Goal: Task Accomplishment & Management: Manage account settings

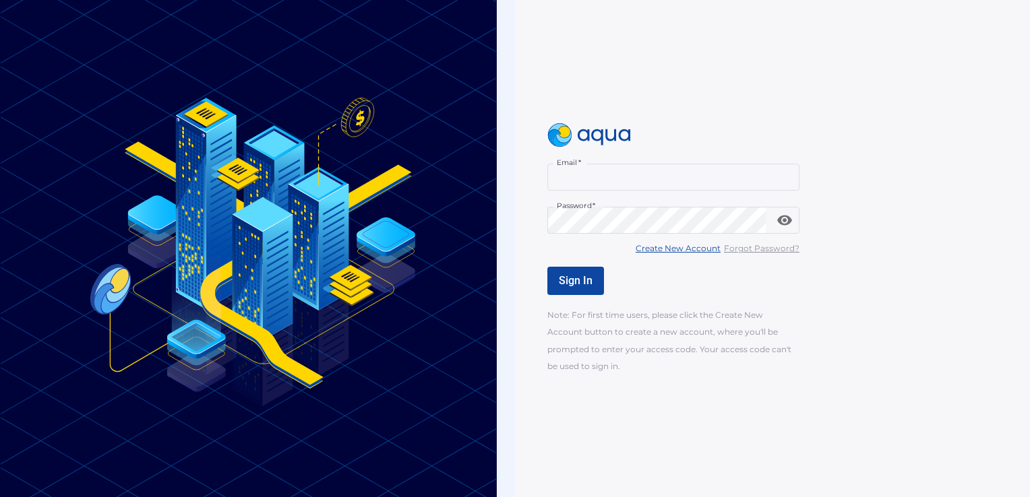
type input "**********"
click at [576, 284] on span "Sign In" at bounding box center [576, 280] width 34 height 13
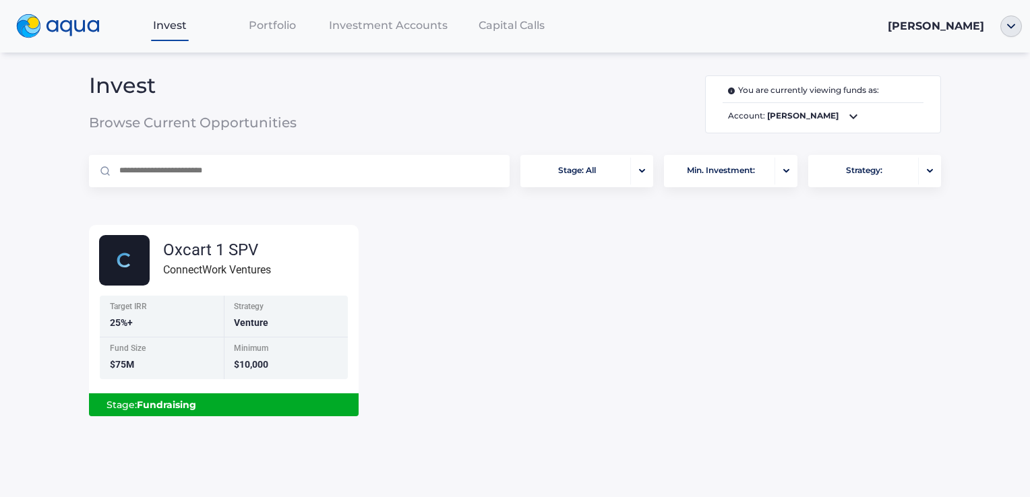
click at [845, 120] on icon at bounding box center [853, 116] width 16 height 16
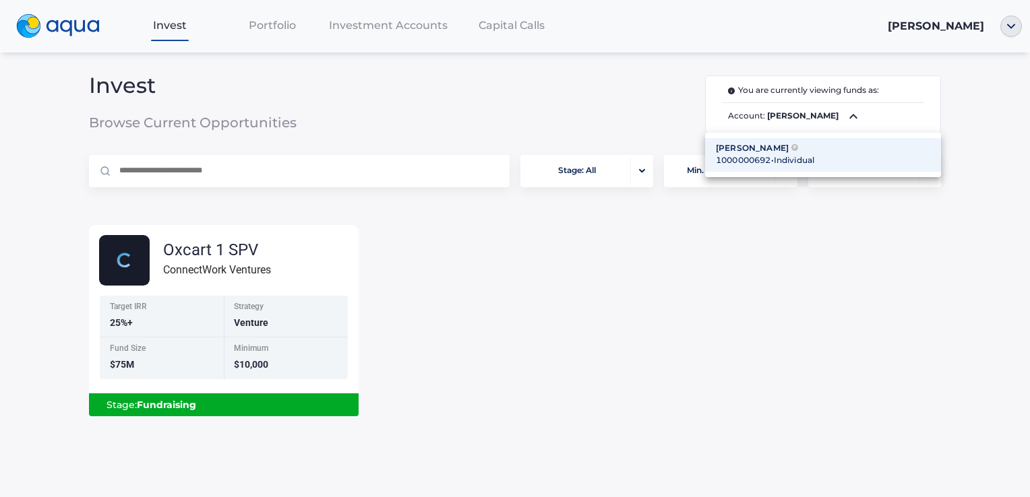
click at [773, 154] on div "1000000692 • Individual" at bounding box center [823, 160] width 214 height 12
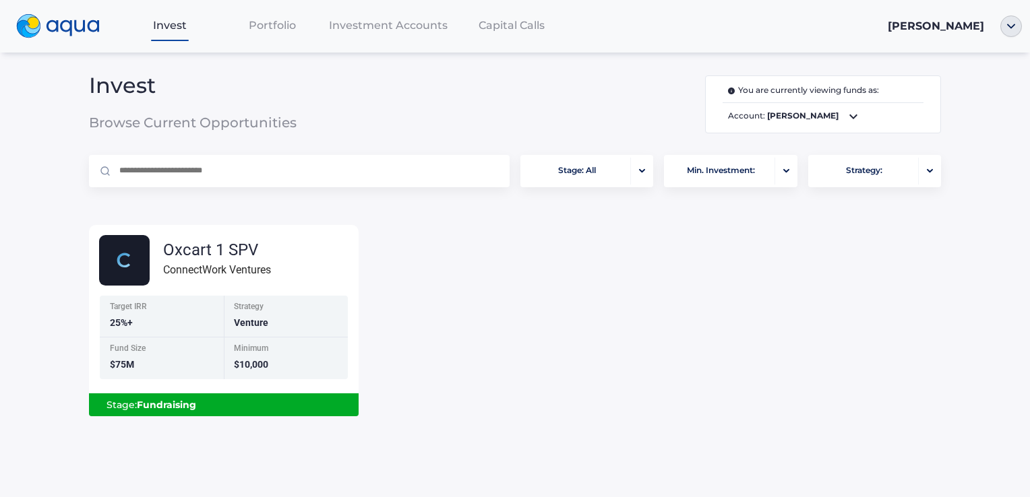
click at [208, 410] on div "Stage: Fundraising" at bounding box center [224, 405] width 248 height 23
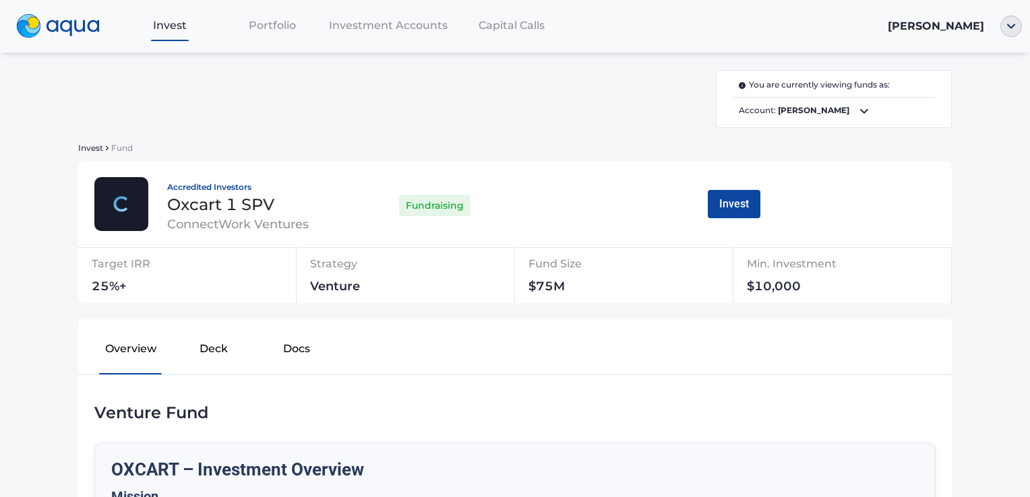
click at [259, 24] on span "Portfolio" at bounding box center [272, 25] width 47 height 13
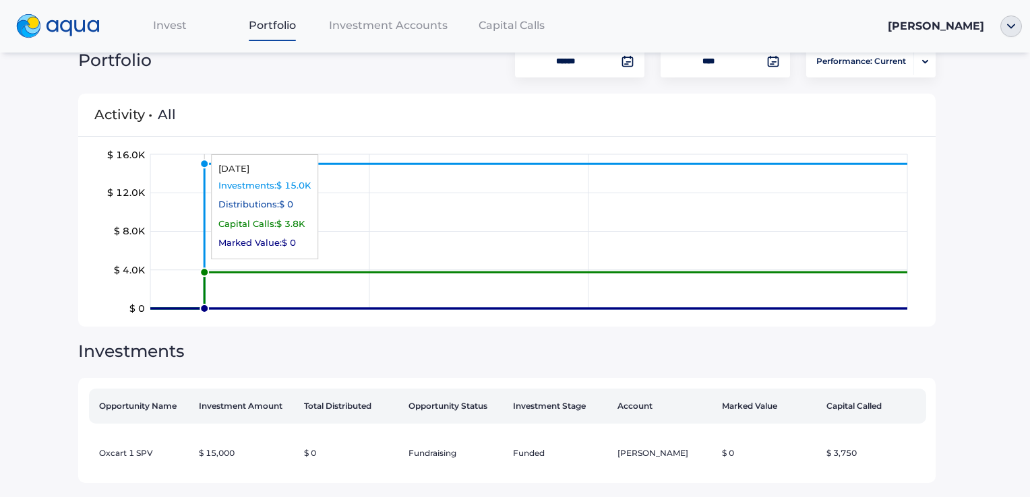
scroll to position [46, 0]
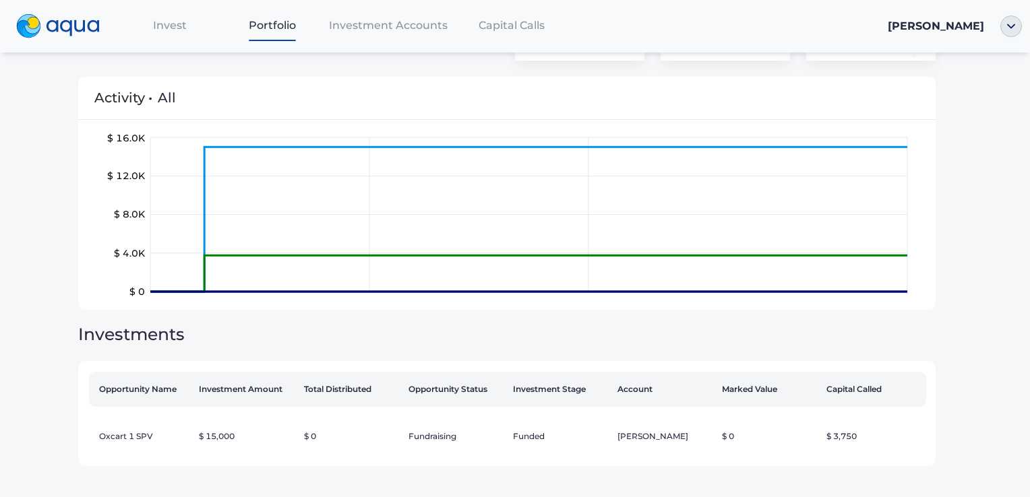
click at [400, 18] on div "Investment Accounts" at bounding box center [387, 25] width 129 height 28
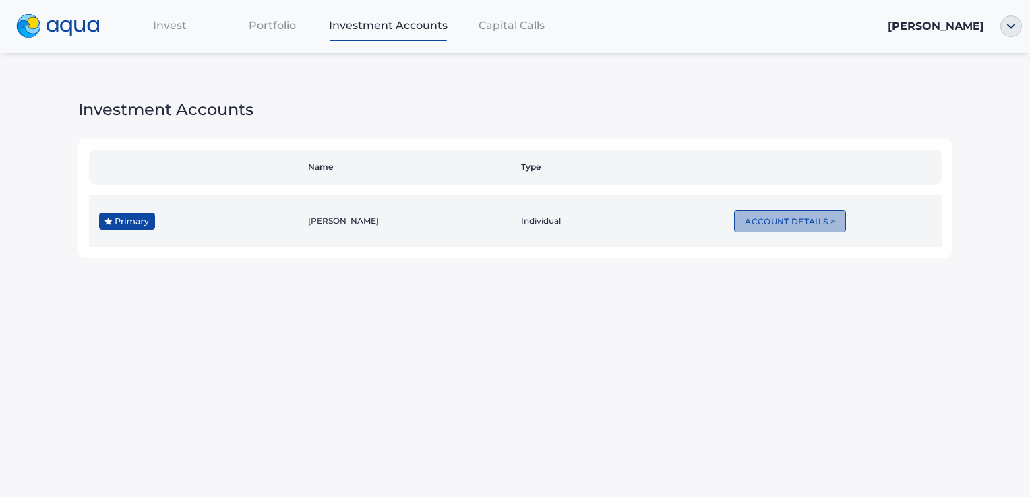
click at [777, 220] on button "Account Details >" at bounding box center [790, 221] width 112 height 22
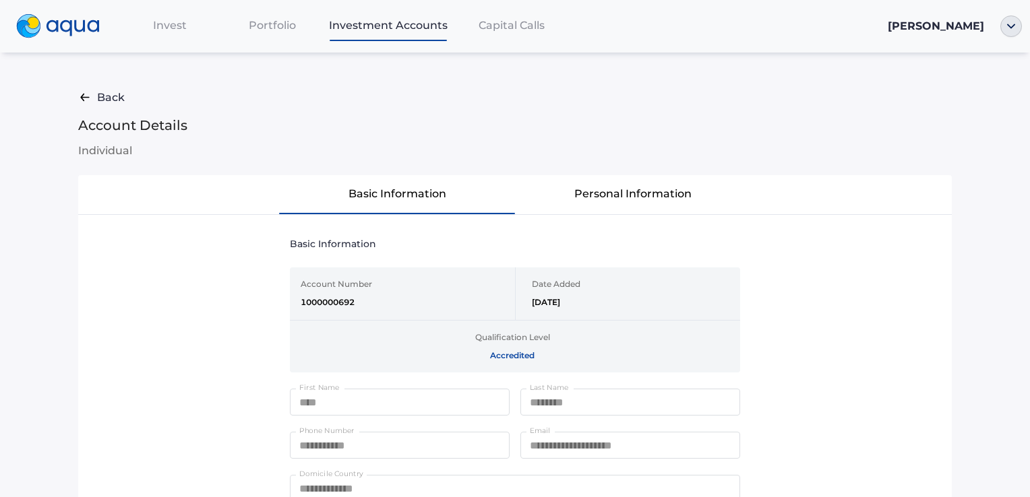
click at [526, 28] on span "Capital Calls" at bounding box center [511, 25] width 66 height 13
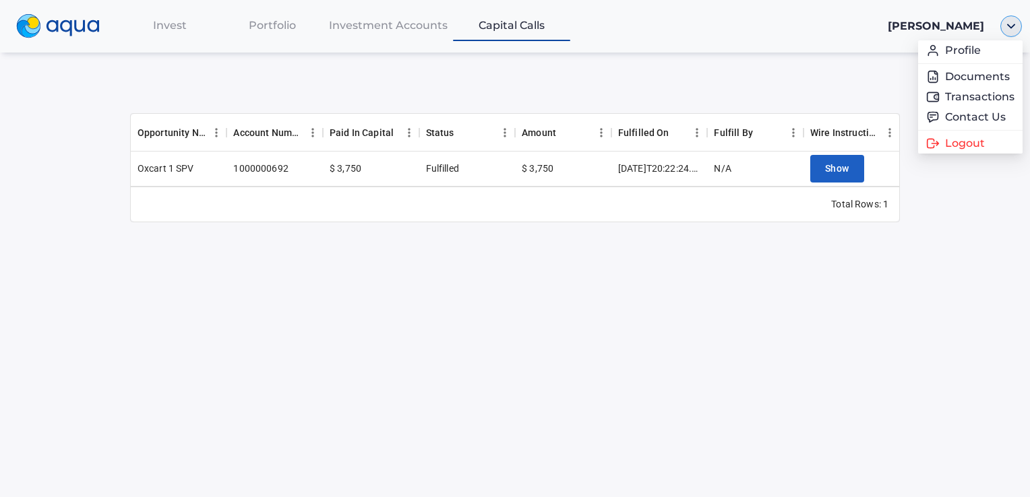
click at [1016, 28] on img "button" at bounding box center [1011, 26] width 22 height 22
click at [991, 146] on div "Logout" at bounding box center [970, 143] width 88 height 13
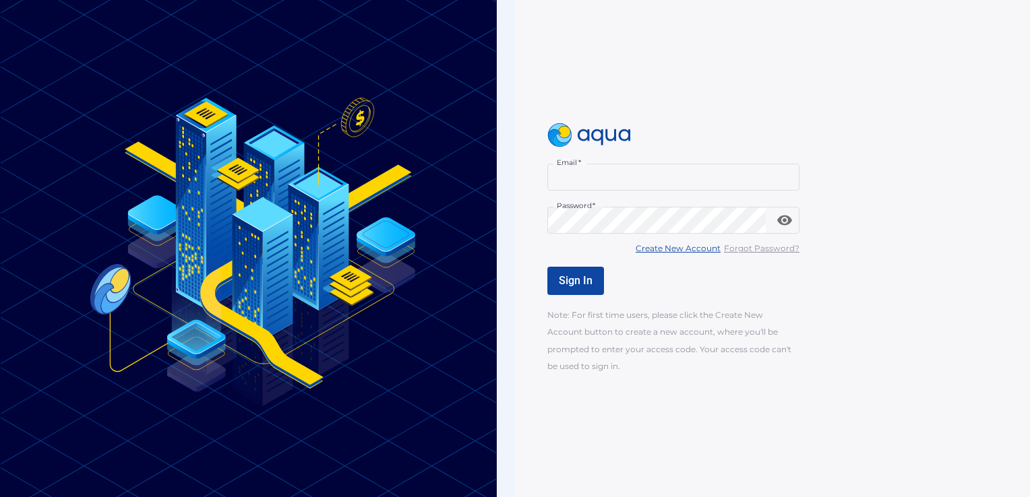
type input "**********"
